Goal: Task Accomplishment & Management: Manage account settings

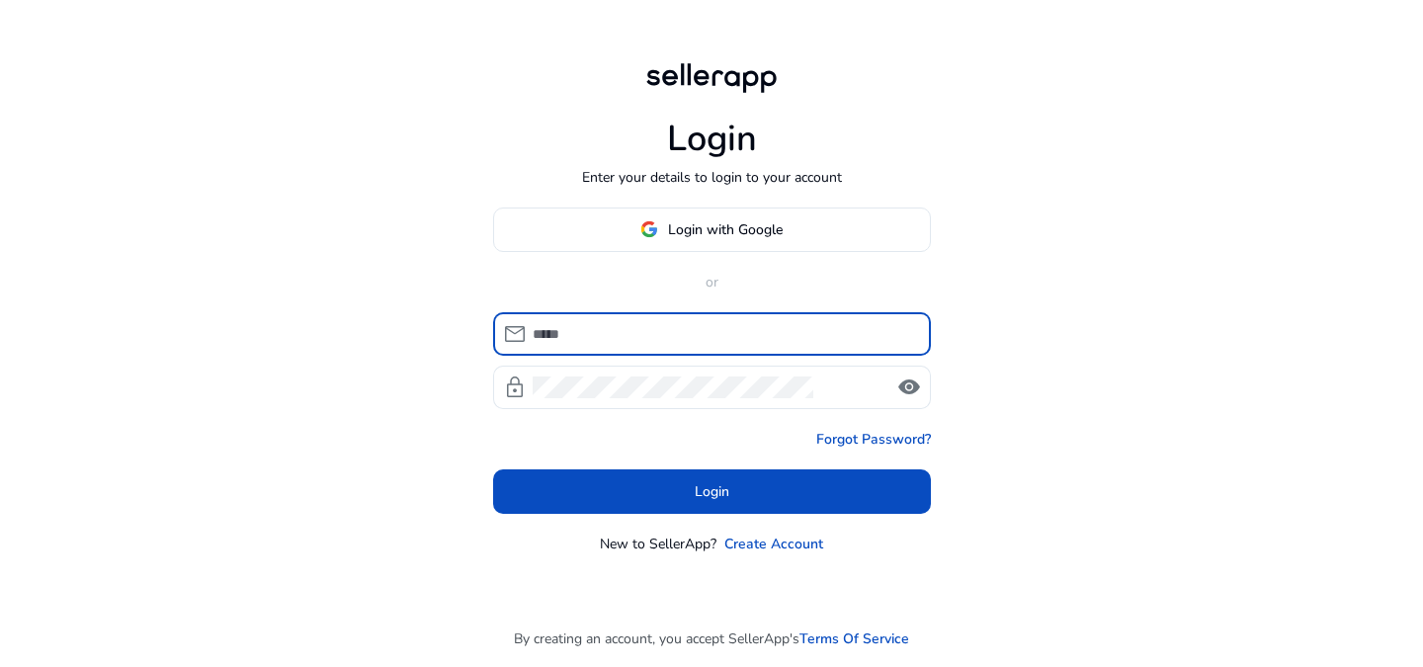
click at [673, 341] on input at bounding box center [724, 334] width 382 height 22
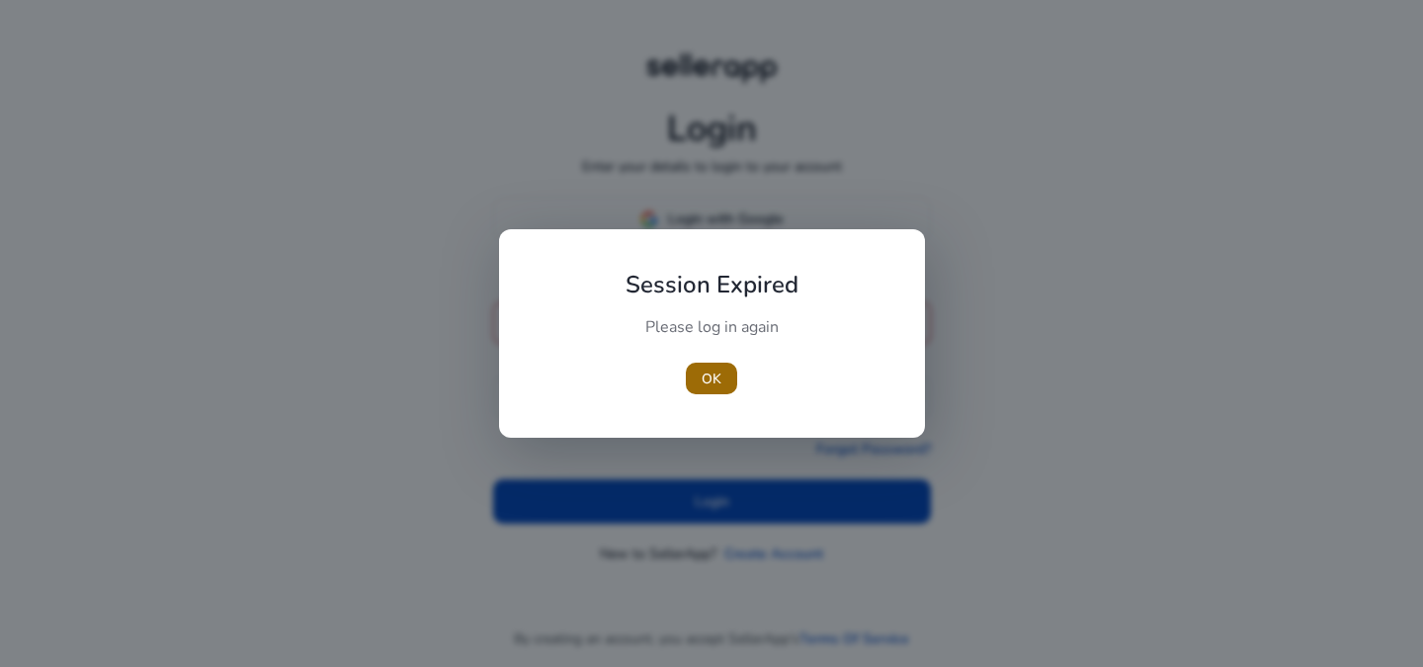
click at [711, 374] on span "OK" at bounding box center [712, 379] width 20 height 21
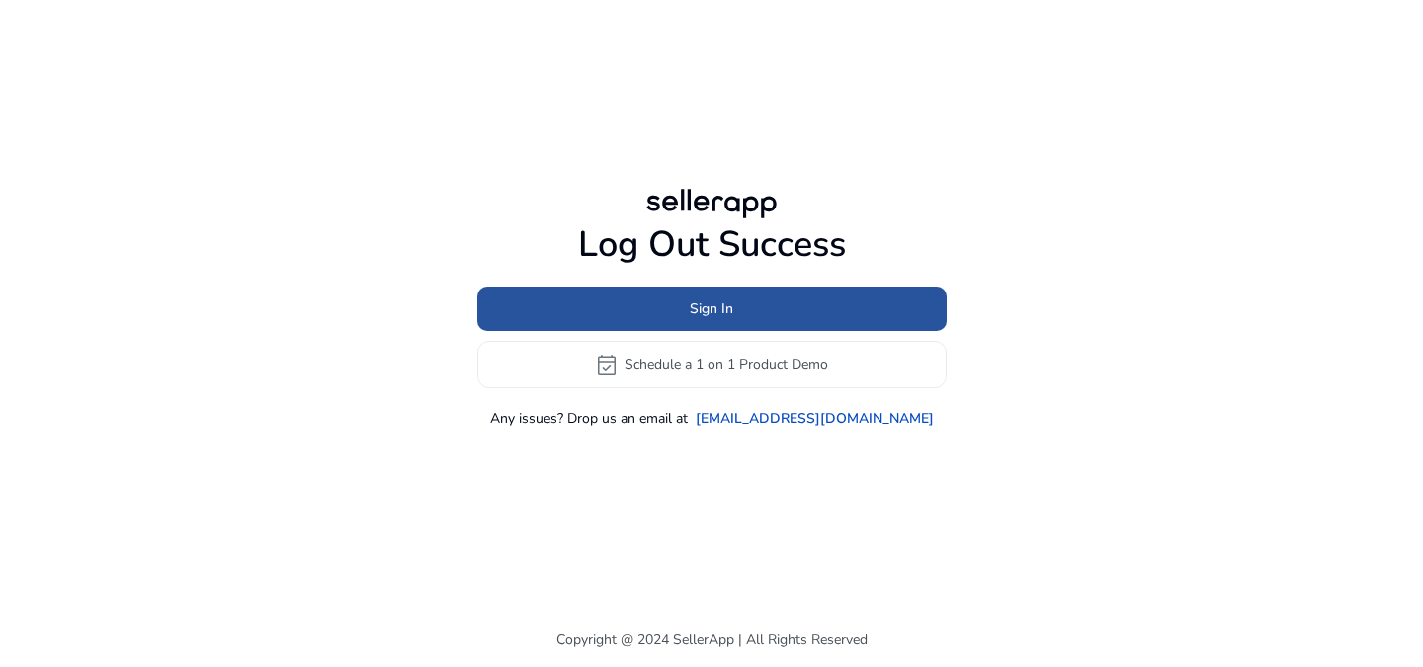
click at [758, 297] on span at bounding box center [711, 308] width 469 height 47
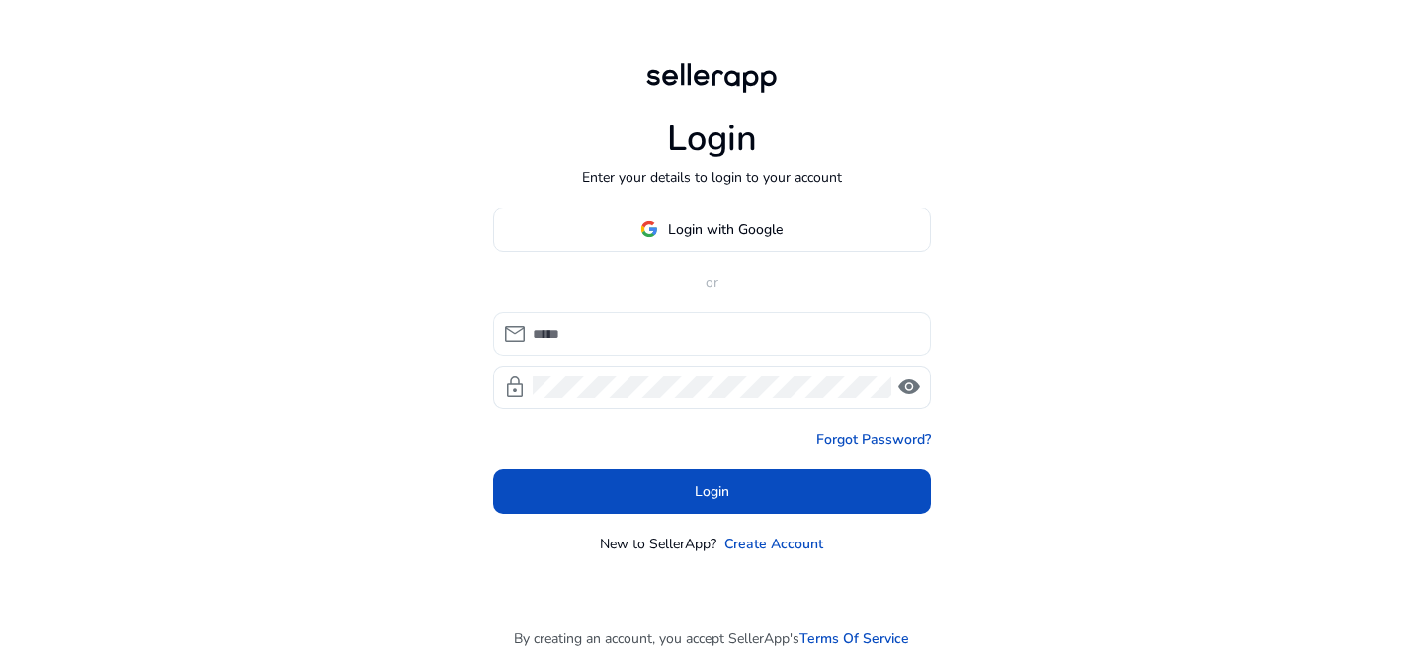
click at [706, 339] on input at bounding box center [724, 334] width 382 height 22
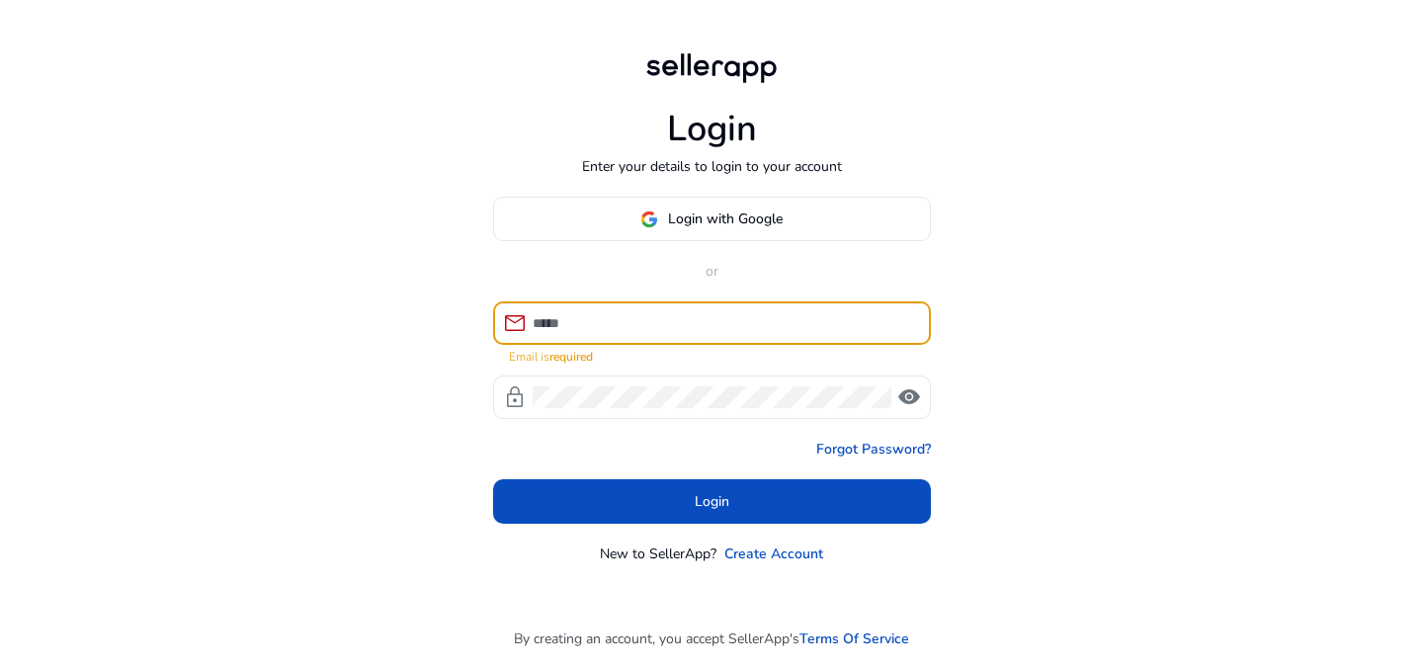
type input "**********"
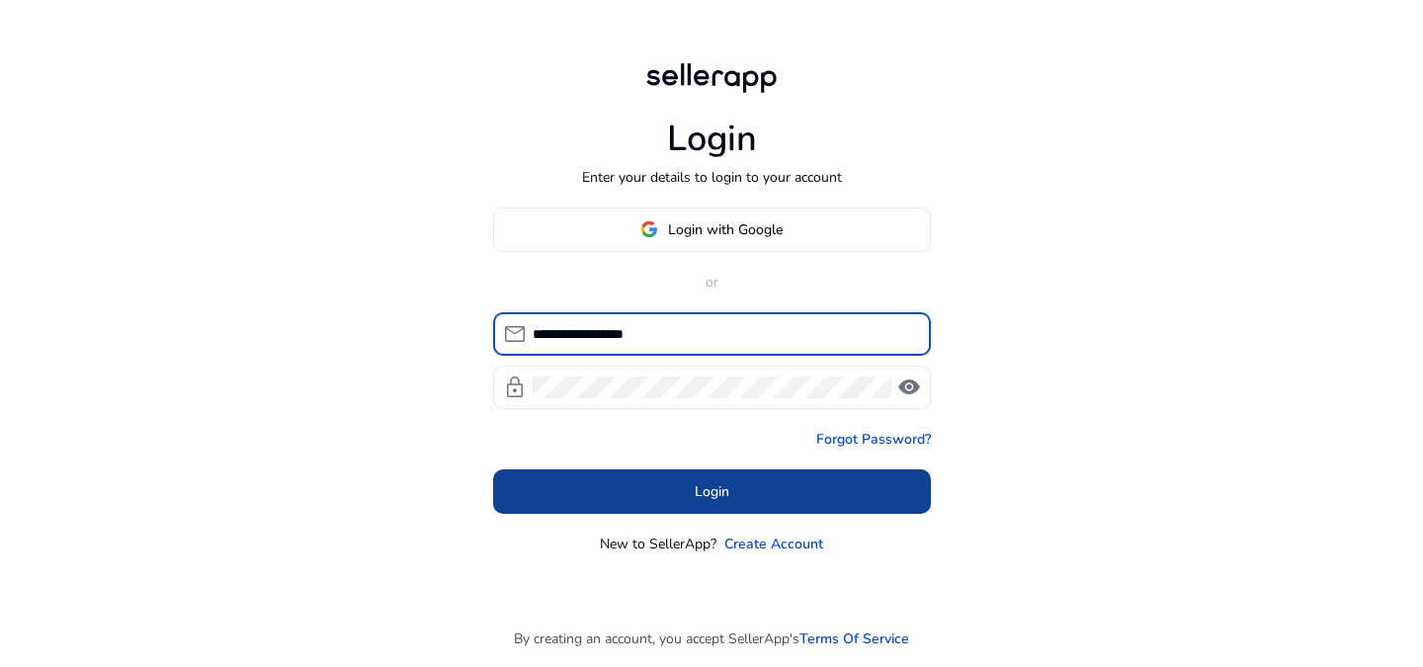
click at [738, 501] on span at bounding box center [712, 490] width 438 height 47
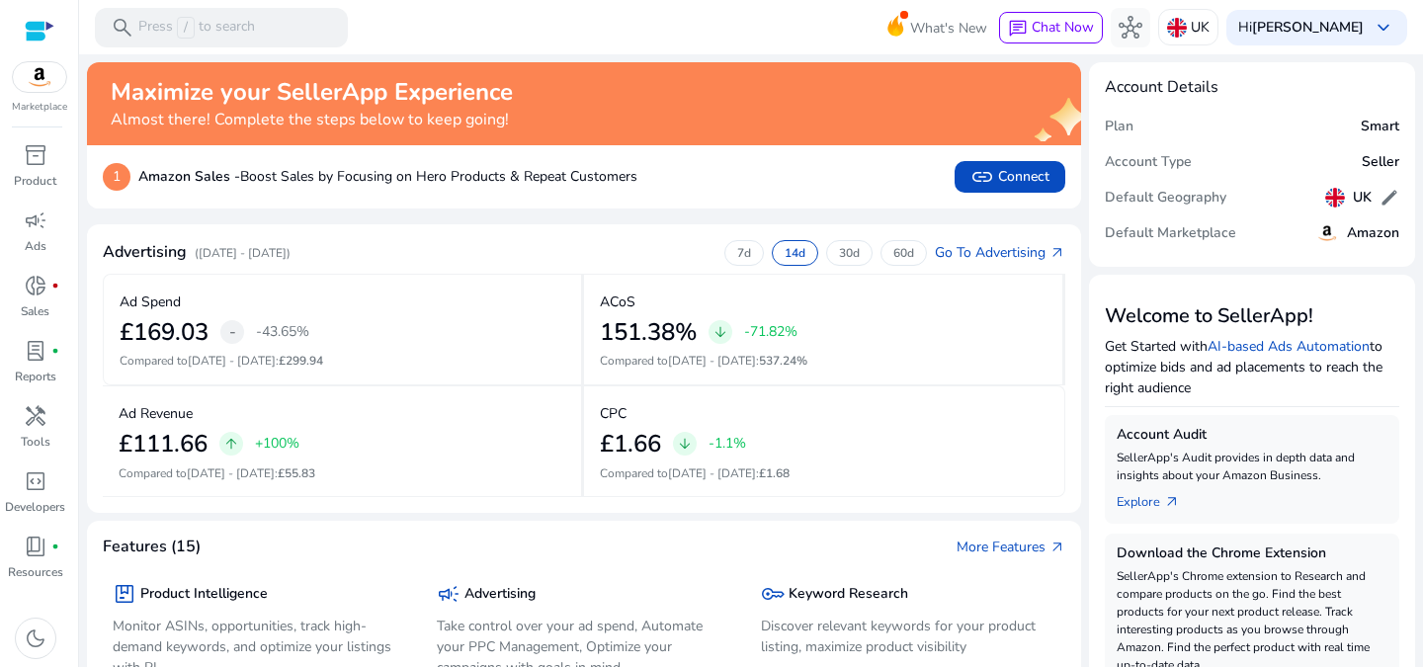
drag, startPoint x: 205, startPoint y: 245, endPoint x: 353, endPoint y: 252, distance: 148.4
click at [291, 252] on p "([DATE] - [DATE])" at bounding box center [243, 253] width 96 height 18
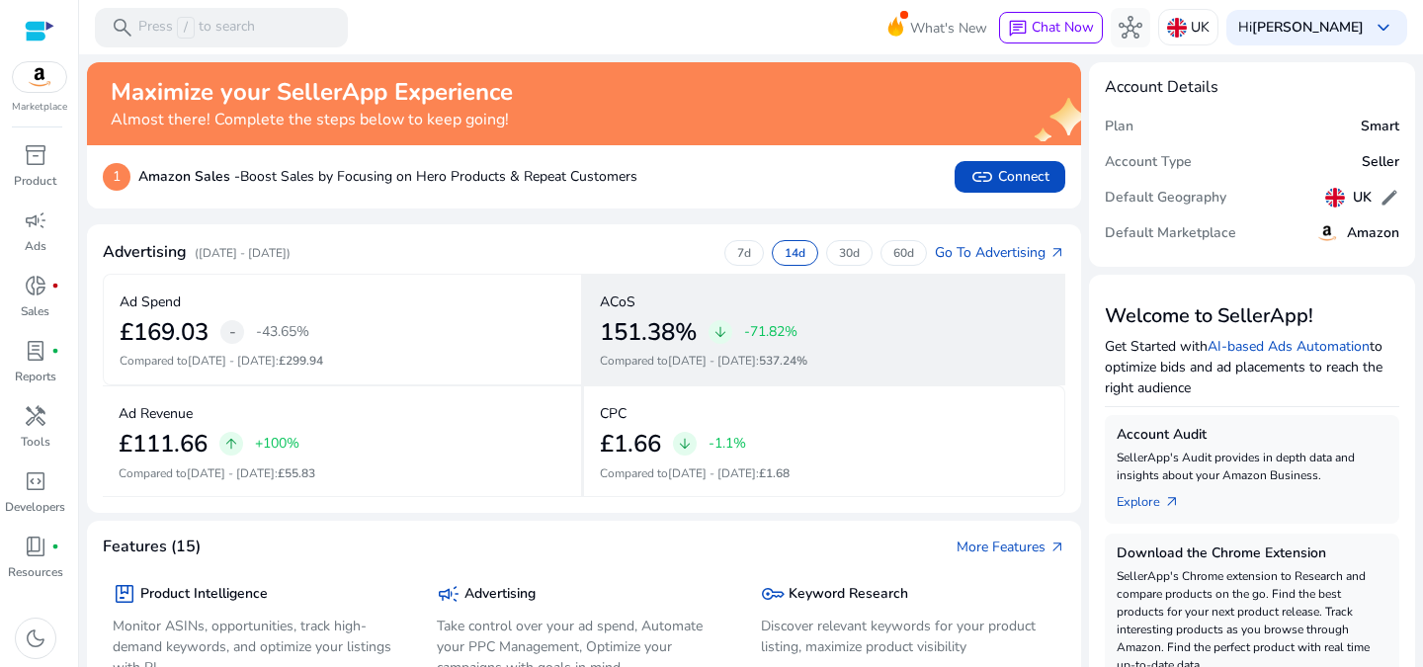
drag, startPoint x: 809, startPoint y: 341, endPoint x: 595, endPoint y: 330, distance: 214.7
click at [595, 330] on div "ACoS 151.38% arrow_downward -71.82% Compared to [DATE] - [DATE] : 537.24%" at bounding box center [824, 330] width 481 height 112
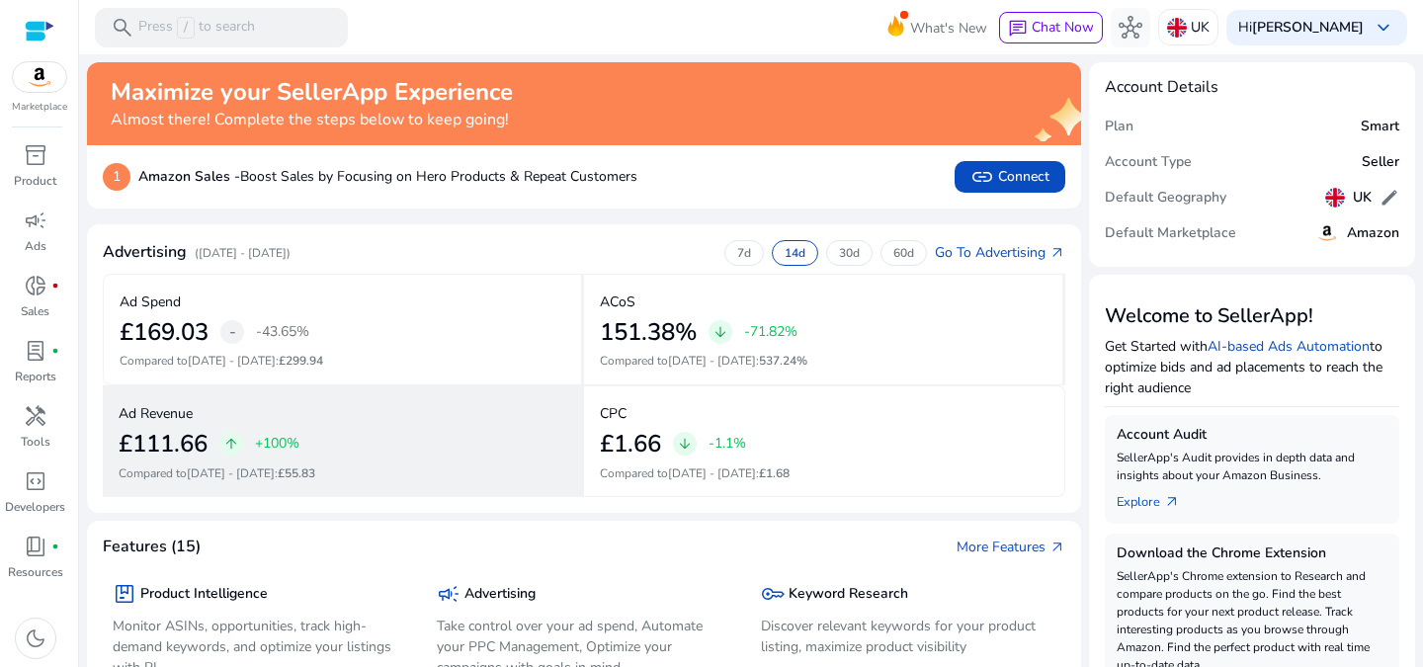
drag, startPoint x: 394, startPoint y: 449, endPoint x: 114, endPoint y: 425, distance: 281.7
click at [114, 425] on div "Ad Revenue £111.66 arrow_upward +100% Compared to [DATE] - [DATE] : £55.83" at bounding box center [343, 441] width 481 height 112
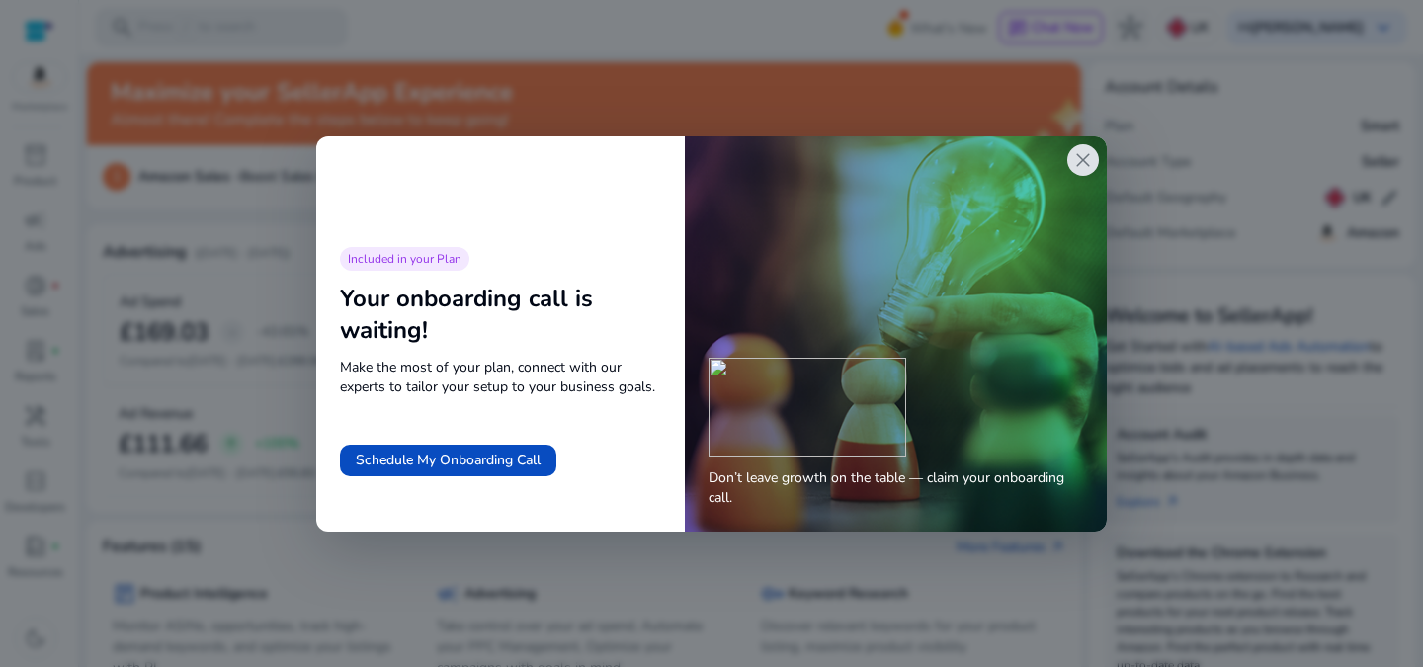
click at [1085, 167] on span "close" at bounding box center [1083, 160] width 24 height 24
